Goal: Information Seeking & Learning: Learn about a topic

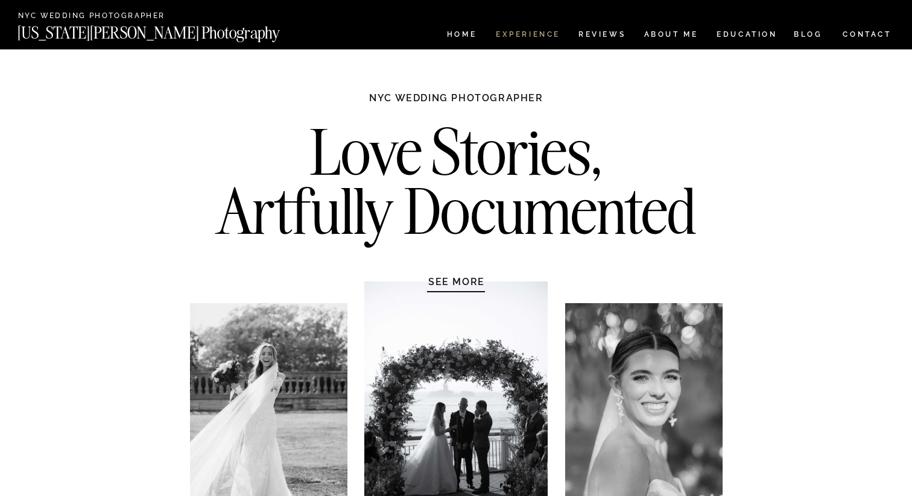
click at [516, 33] on nav "Experience" at bounding box center [527, 36] width 63 height 10
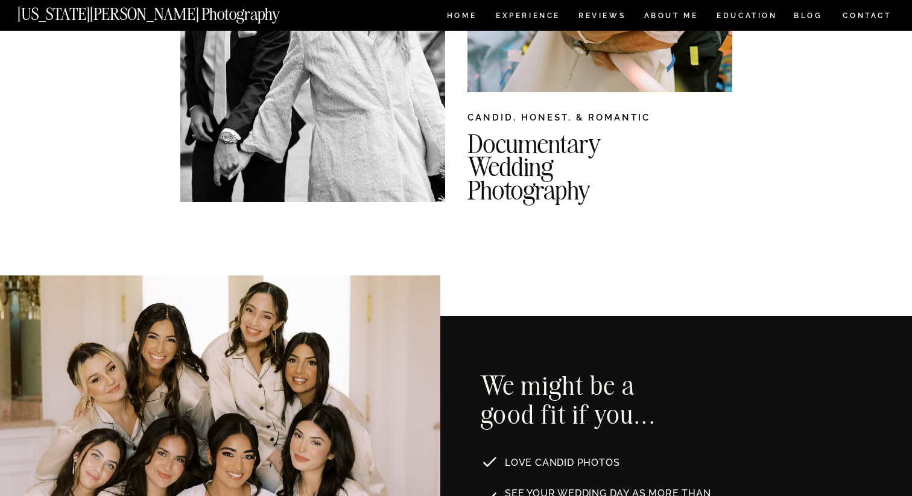
scroll to position [433, 0]
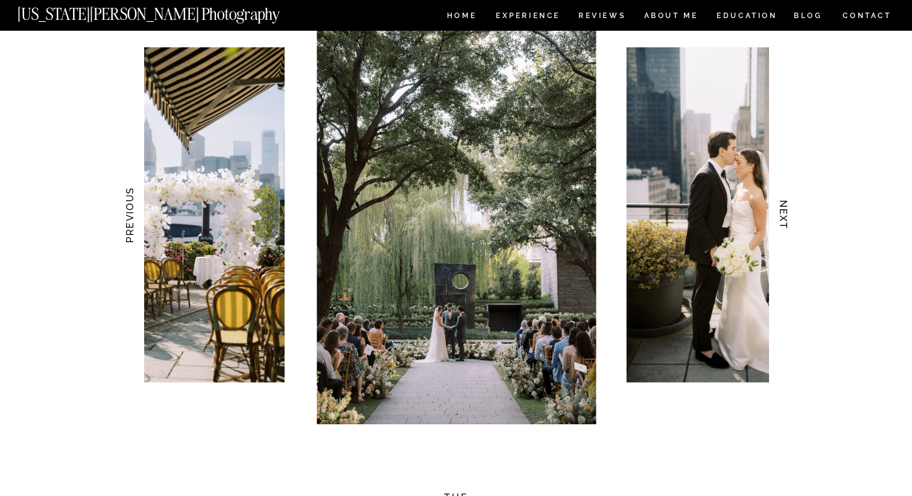
scroll to position [1183, 0]
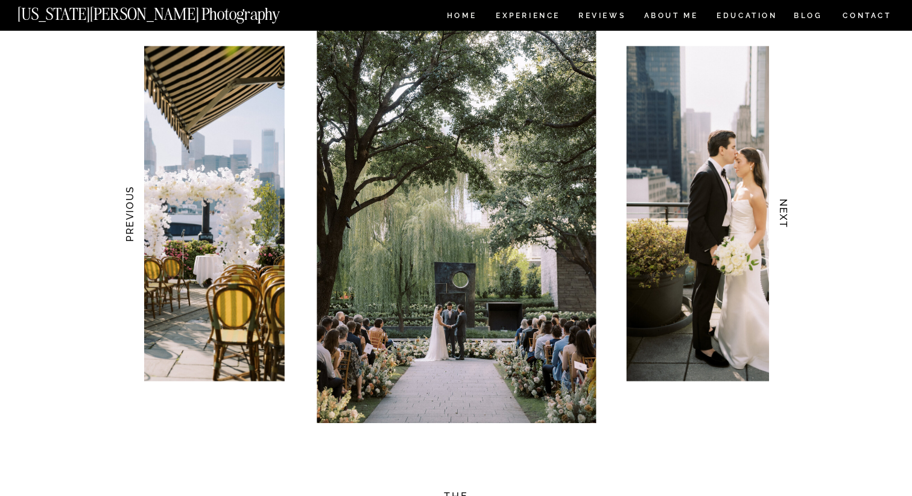
click at [781, 214] on h3 "NEXT" at bounding box center [783, 214] width 13 height 76
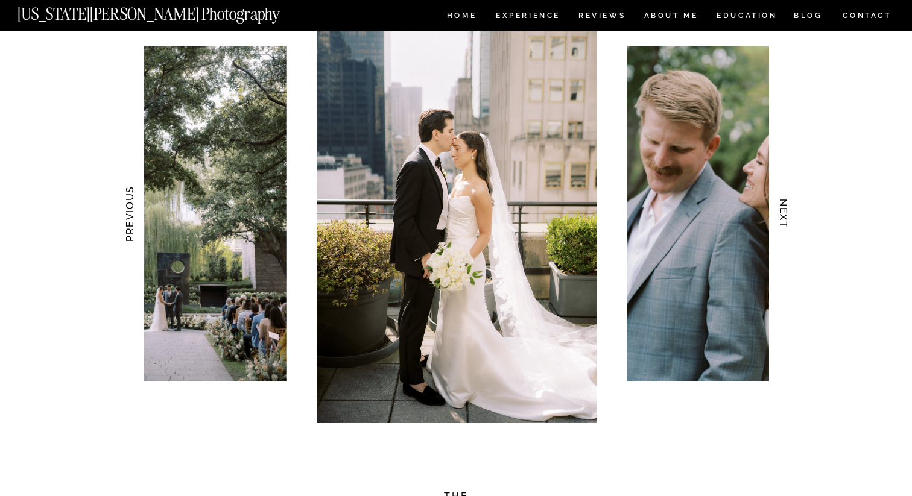
click at [781, 214] on h3 "NEXT" at bounding box center [783, 214] width 13 height 76
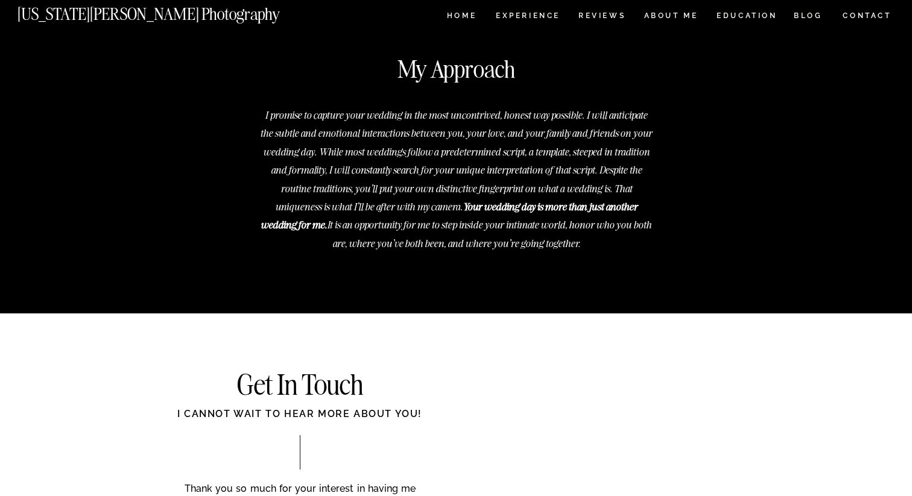
scroll to position [4465, 0]
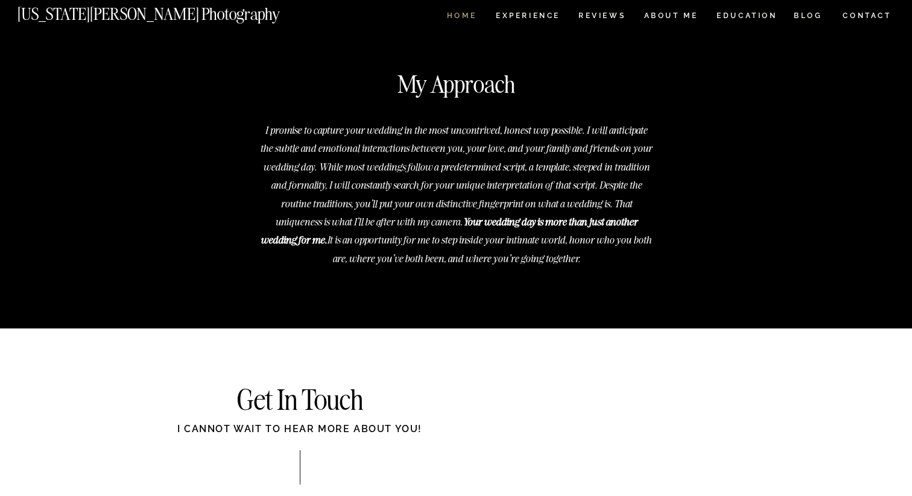
click at [454, 16] on nav "HOME" at bounding box center [461, 17] width 34 height 10
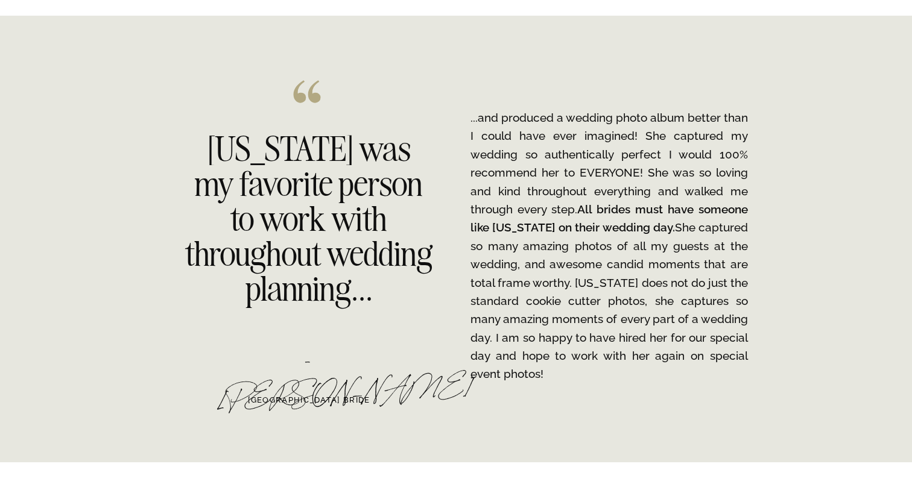
scroll to position [1846, 0]
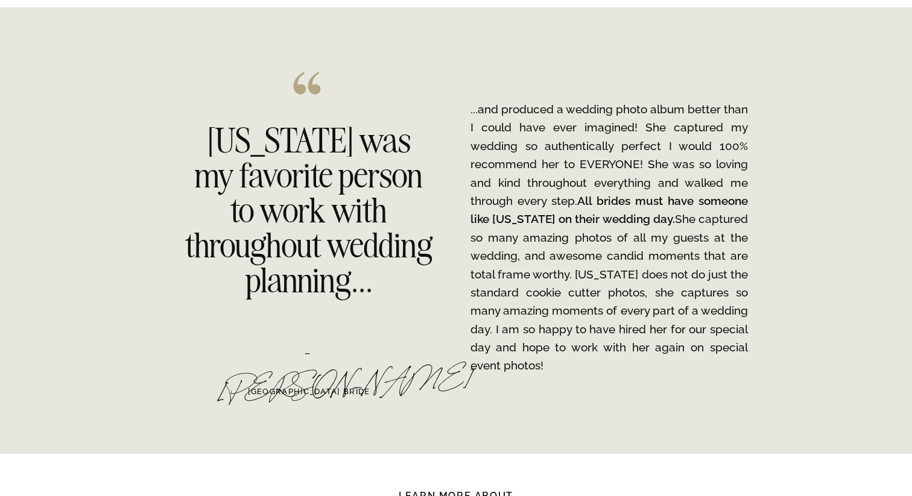
click at [567, 227] on p "...and produced a wedding photo album better than I could have ever imagined! S…" at bounding box center [608, 237] width 277 height 275
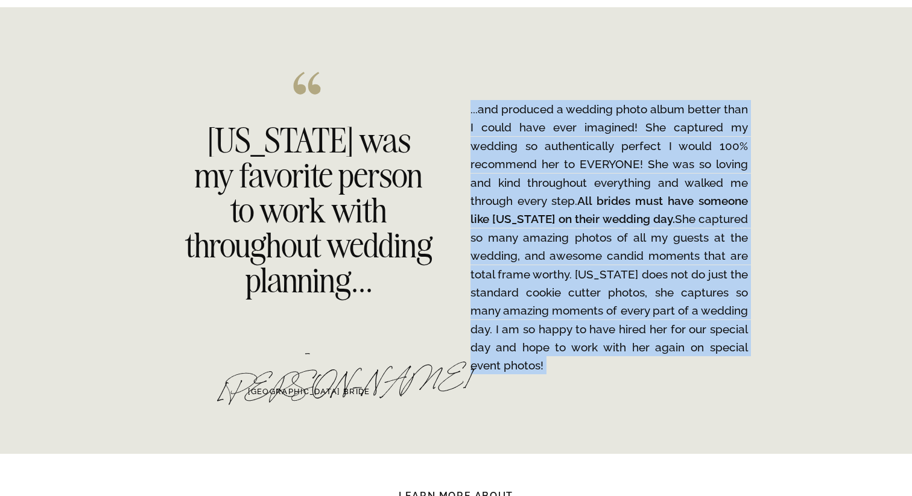
click at [567, 227] on p "...and produced a wedding photo album better than I could have ever imagined! S…" at bounding box center [608, 237] width 277 height 275
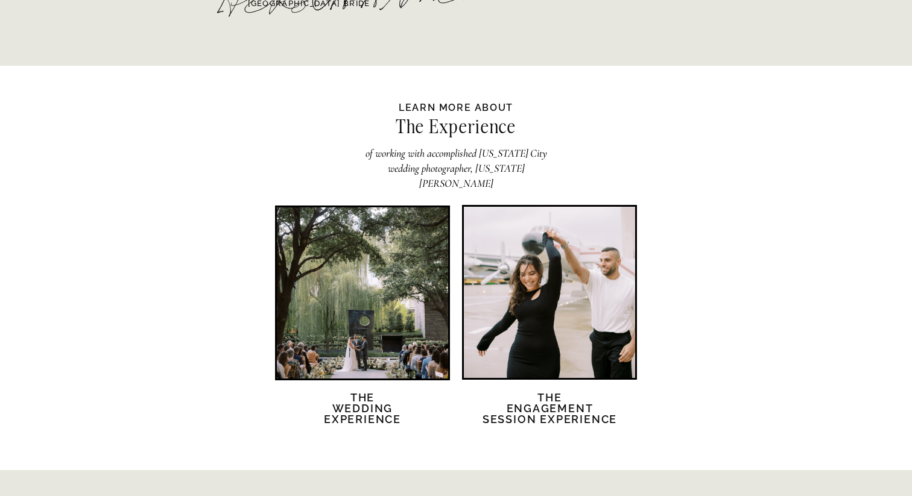
scroll to position [2431, 0]
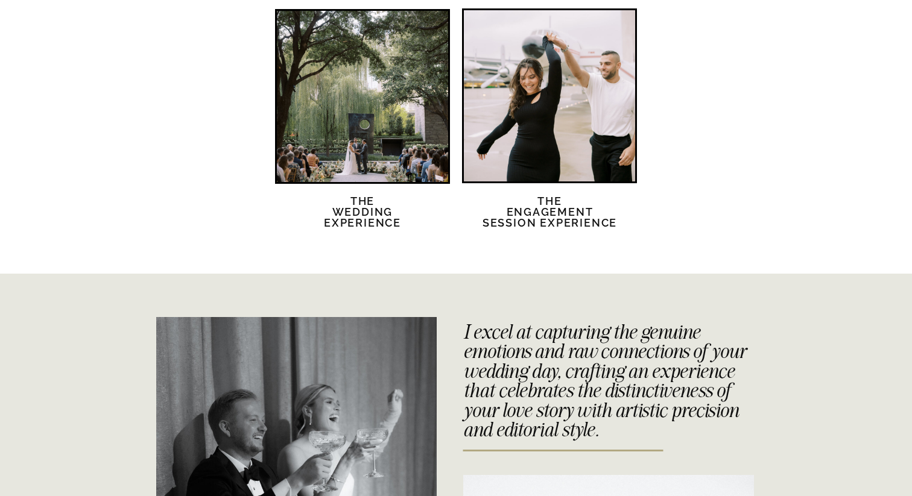
click at [399, 134] on div at bounding box center [362, 96] width 171 height 171
click at [553, 120] on div at bounding box center [549, 95] width 171 height 171
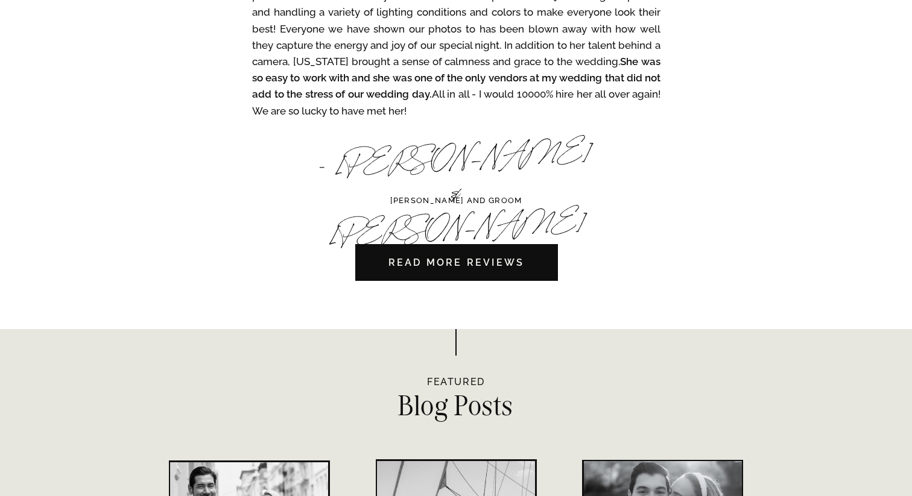
scroll to position [3711, 0]
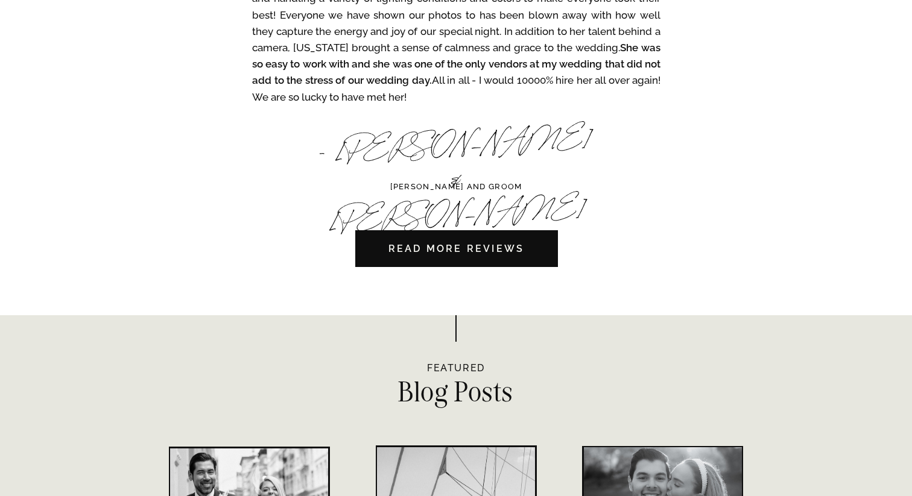
click at [504, 255] on nav "READ MORE REVIEWS" at bounding box center [456, 248] width 203 height 37
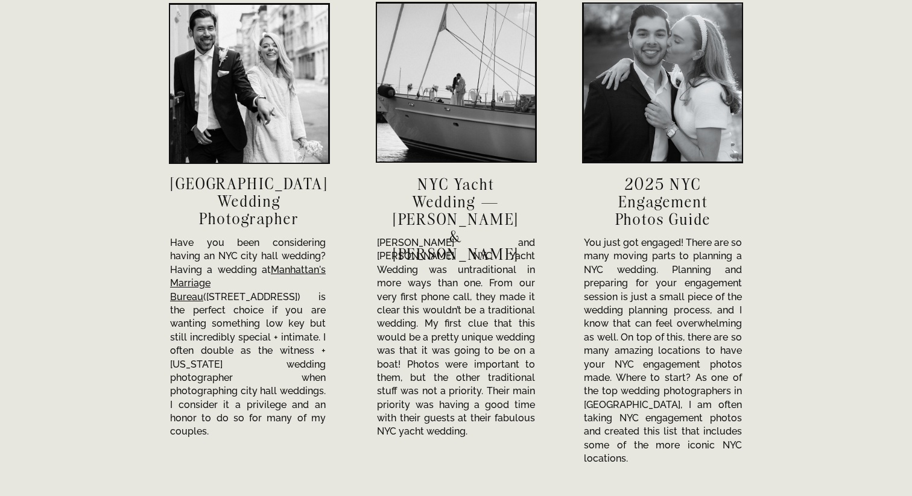
scroll to position [4354, 0]
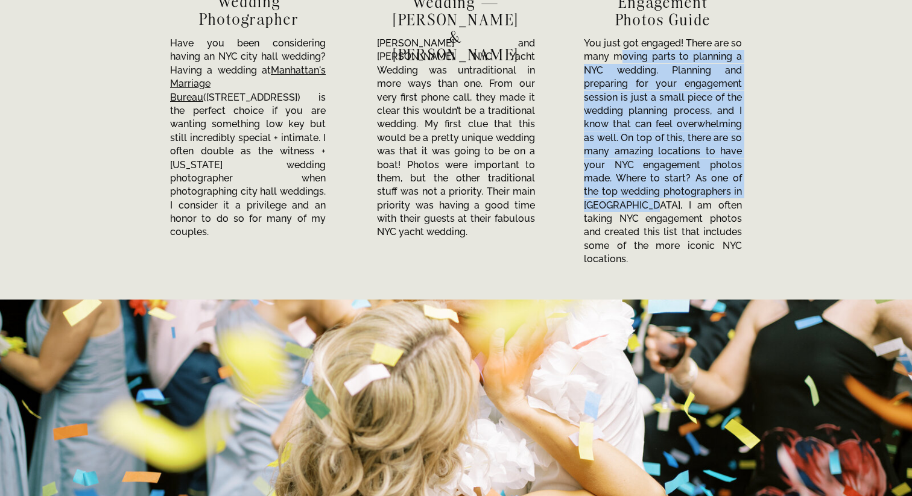
drag, startPoint x: 620, startPoint y: 53, endPoint x: 661, endPoint y: 201, distance: 153.5
click at [662, 201] on p "You just got engaged! There are so many moving parts to planning a NYC wedding.…" at bounding box center [663, 126] width 158 height 178
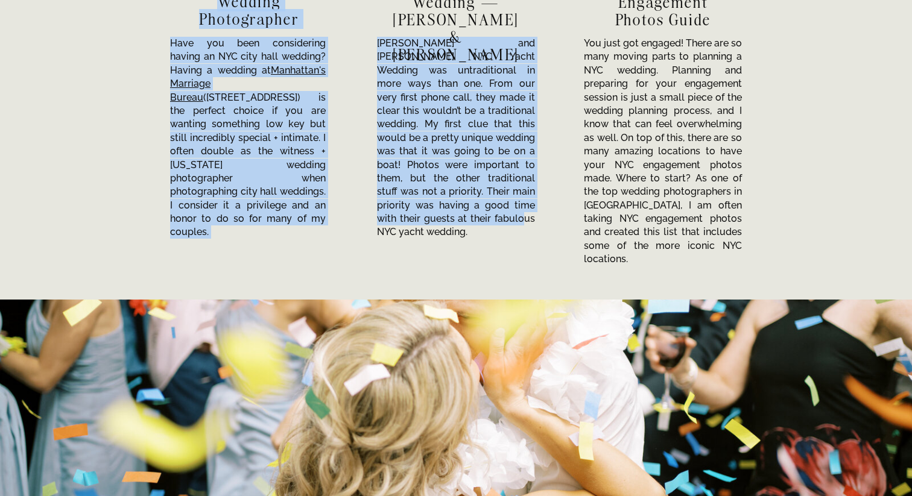
drag, startPoint x: 535, startPoint y: 42, endPoint x: 377, endPoint y: 216, distance: 235.2
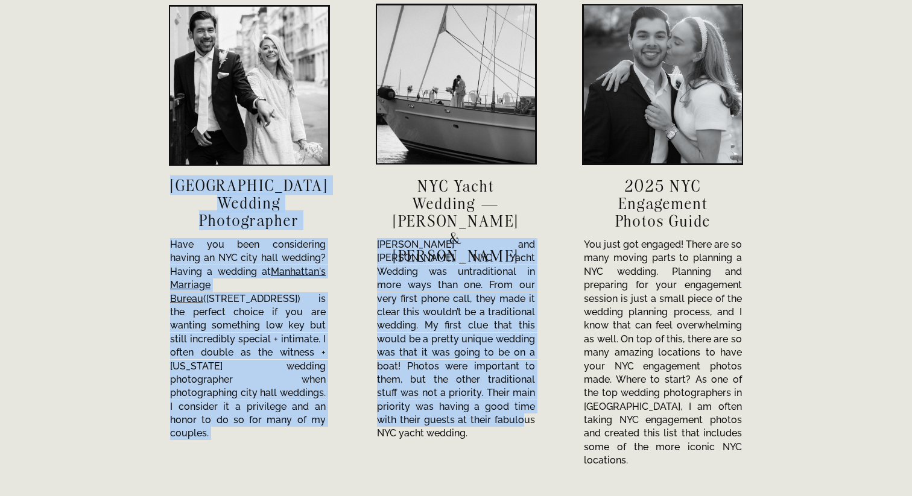
scroll to position [4127, 0]
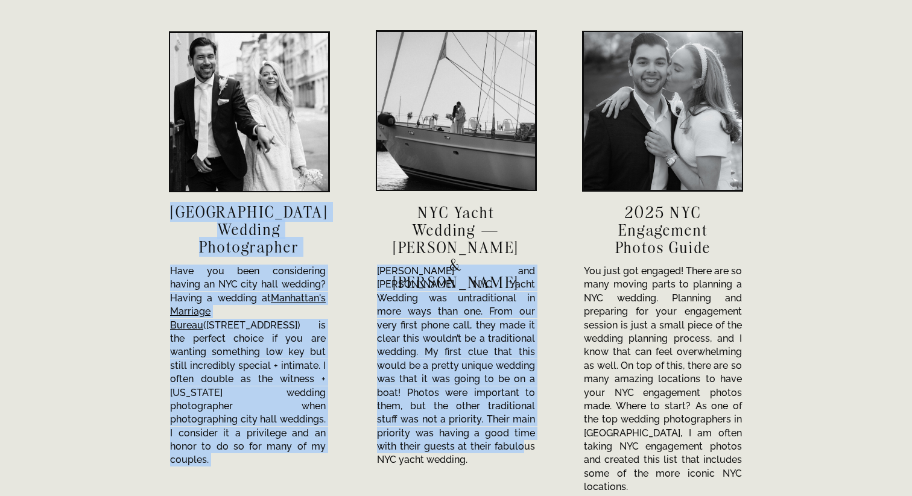
click at [598, 86] on div at bounding box center [663, 111] width 158 height 158
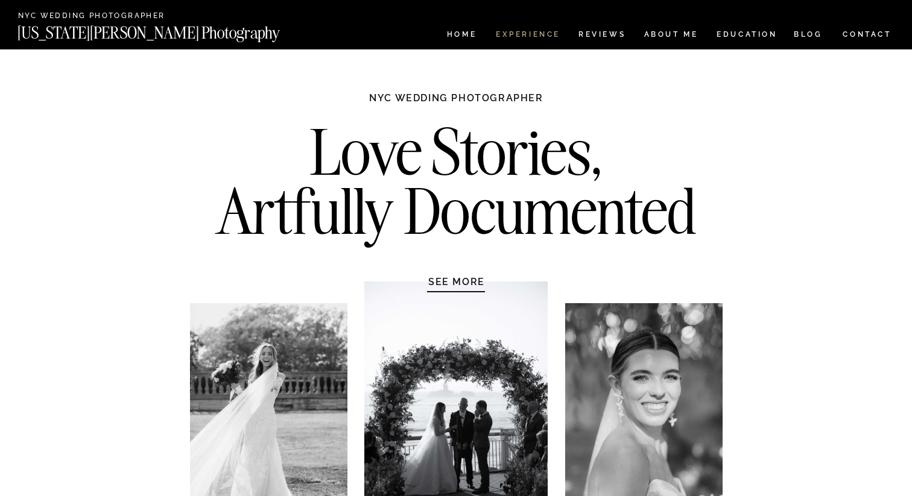
click at [529, 37] on nav "Experience" at bounding box center [527, 36] width 63 height 10
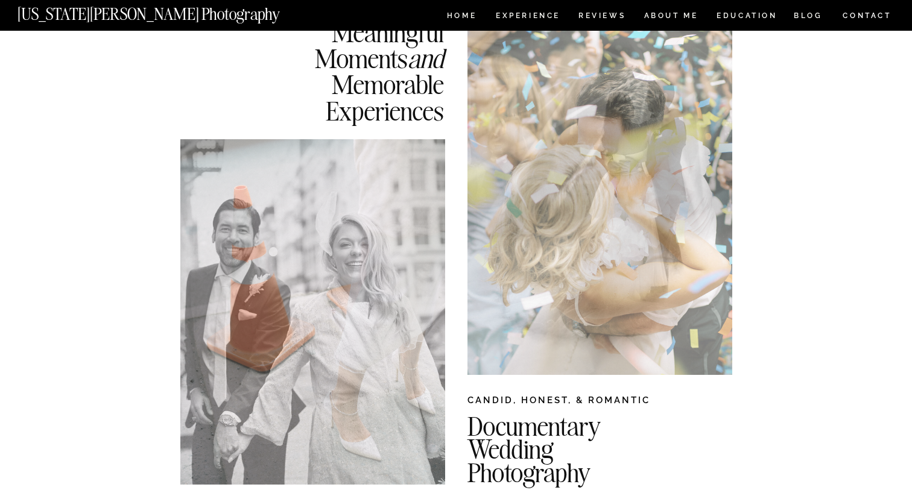
click at [421, 147] on div at bounding box center [312, 311] width 265 height 345
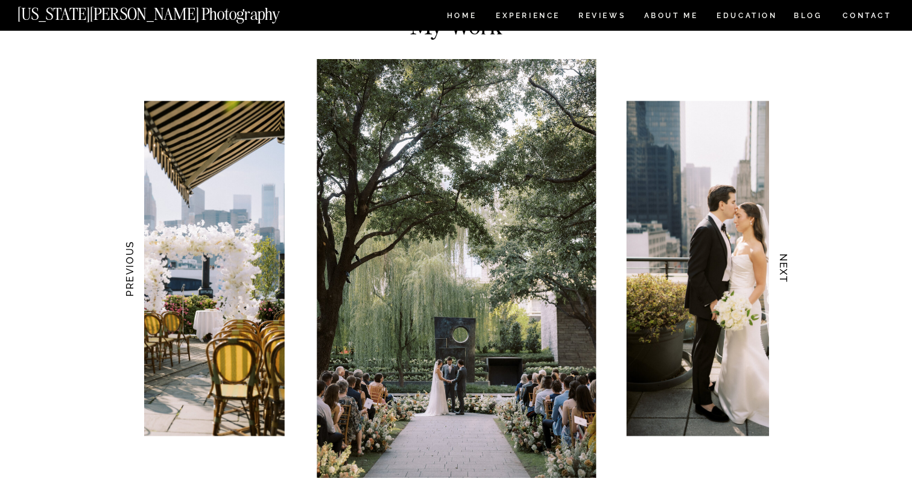
scroll to position [1170, 0]
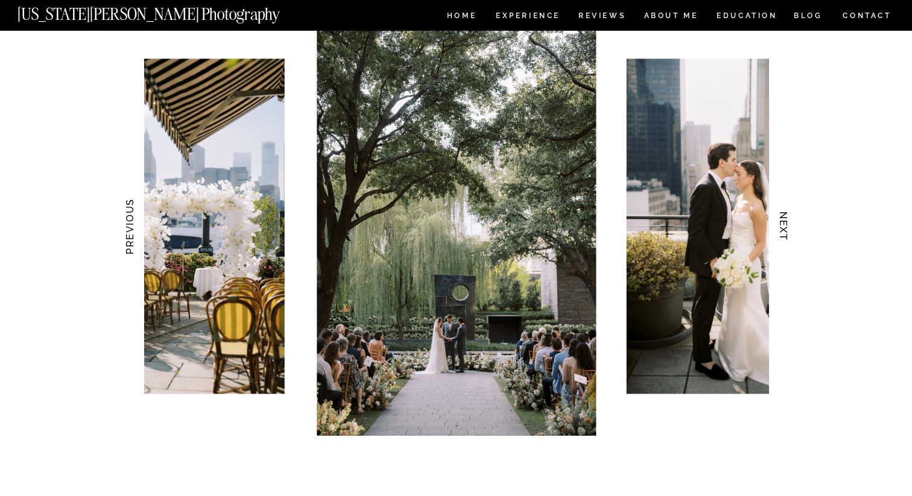
click at [787, 221] on h3 "NEXT" at bounding box center [783, 227] width 13 height 76
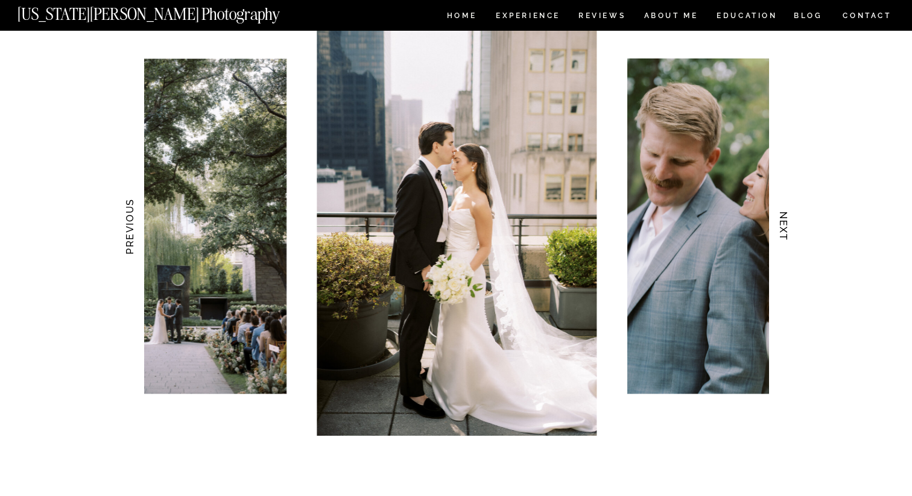
click at [787, 221] on h3 "NEXT" at bounding box center [783, 227] width 13 height 76
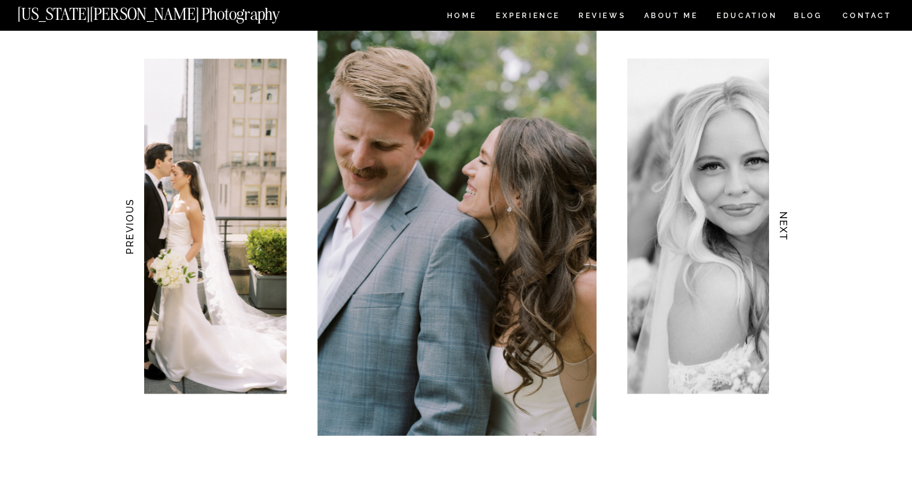
click at [787, 221] on h3 "NEXT" at bounding box center [783, 227] width 13 height 76
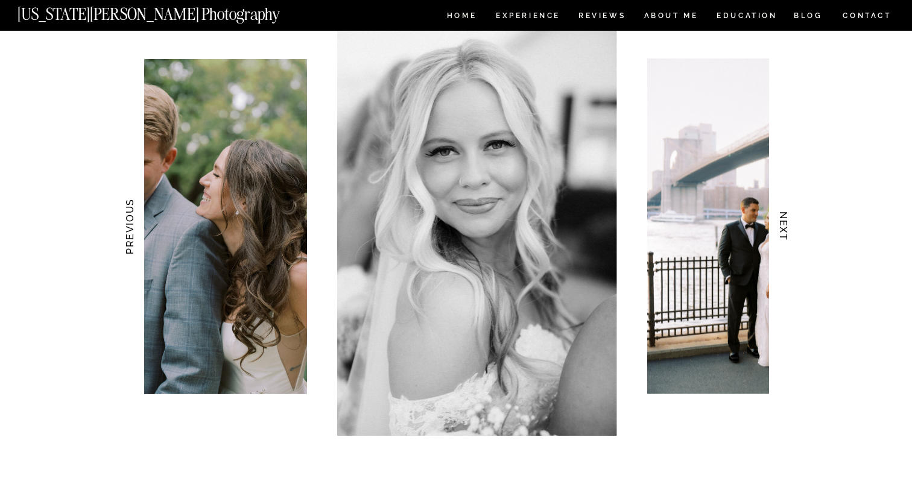
click at [787, 221] on h3 "NEXT" at bounding box center [783, 227] width 13 height 76
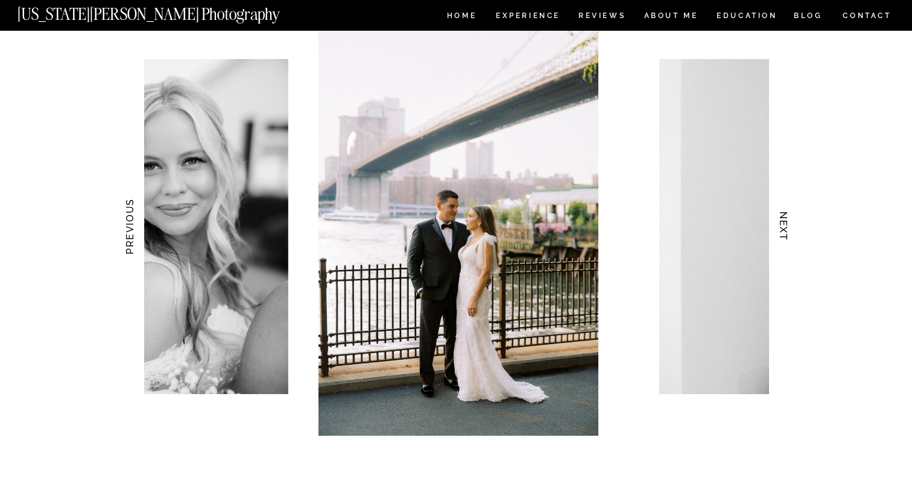
click at [787, 221] on h3 "NEXT" at bounding box center [783, 227] width 13 height 76
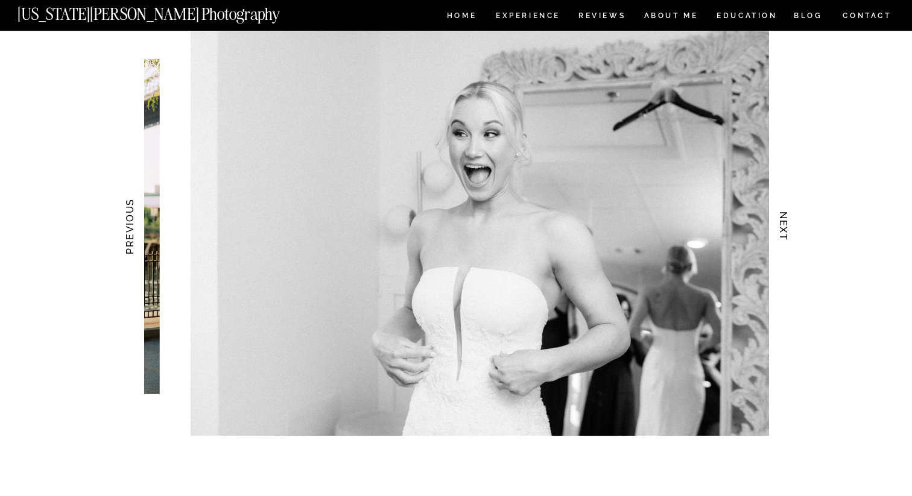
click at [787, 221] on h3 "NEXT" at bounding box center [783, 227] width 13 height 76
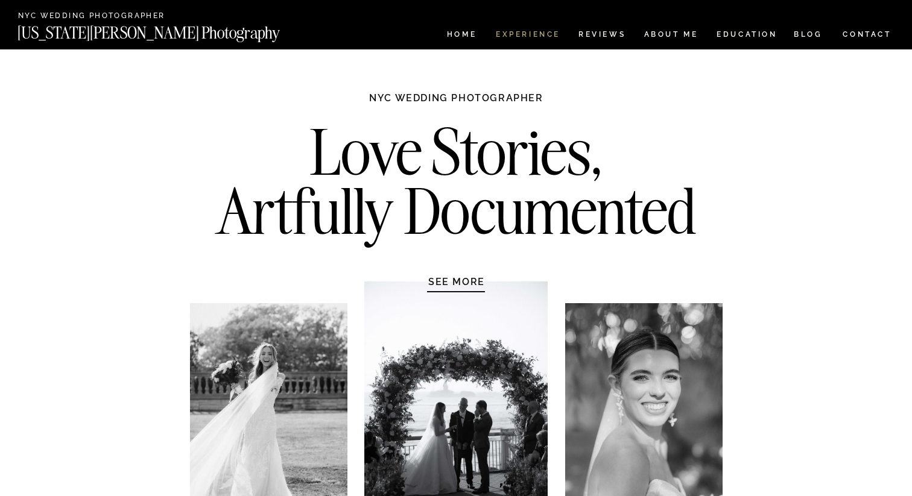
click at [537, 34] on nav "Experience" at bounding box center [527, 36] width 63 height 10
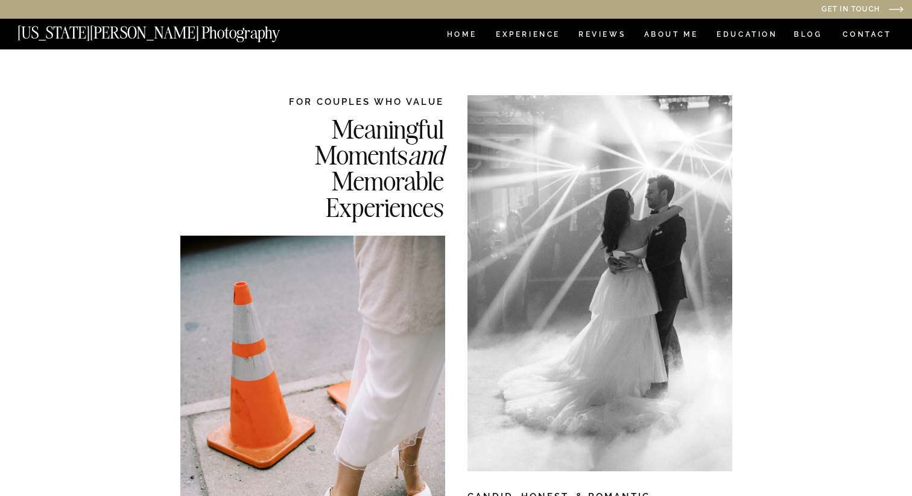
click at [400, 116] on h2 "Meaningful Moments and Memorable Experiences" at bounding box center [348, 167] width 191 height 103
click at [516, 141] on div at bounding box center [599, 283] width 265 height 376
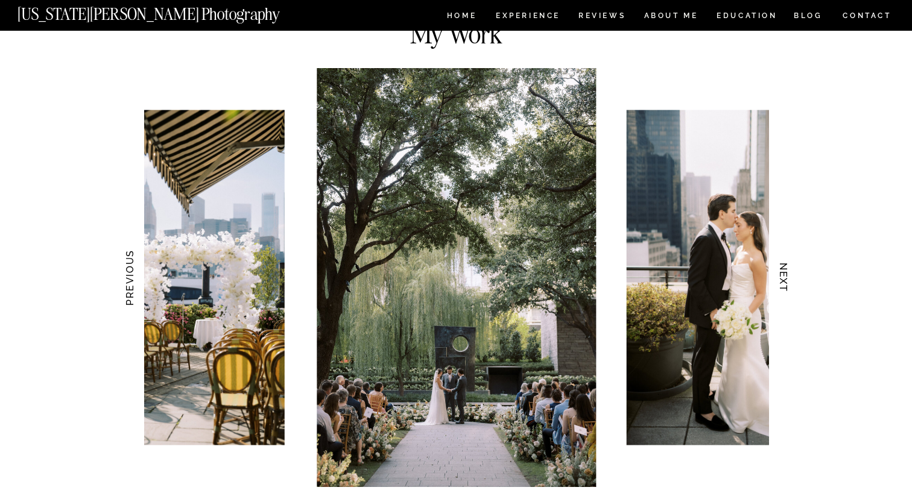
scroll to position [1184, 0]
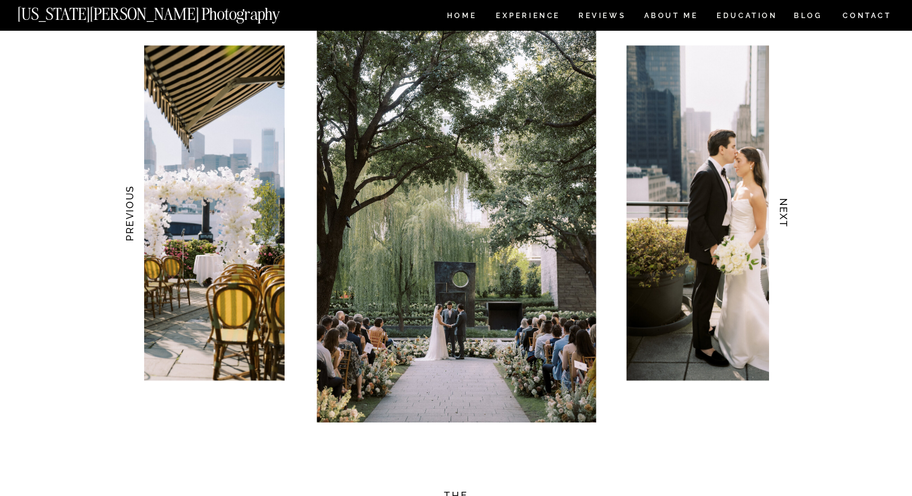
click at [786, 219] on h3 "NEXT" at bounding box center [783, 213] width 13 height 76
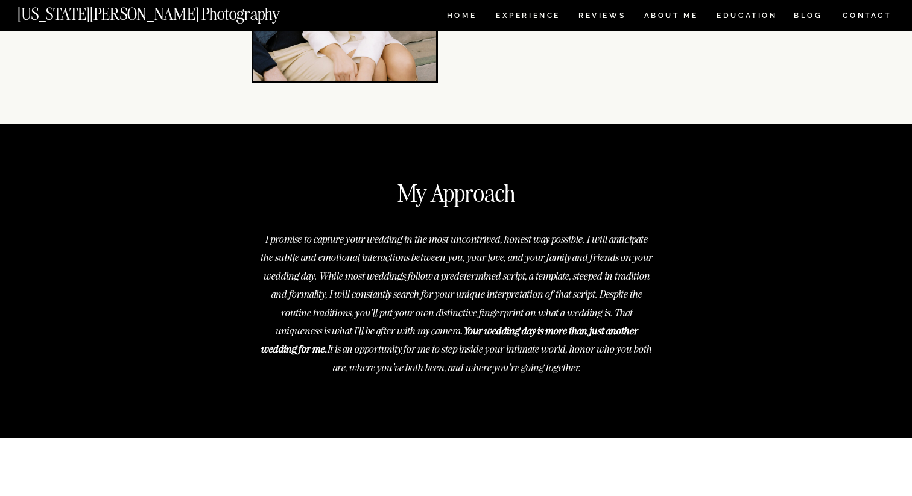
scroll to position [4319, 0]
